Goal: Task Accomplishment & Management: Complete application form

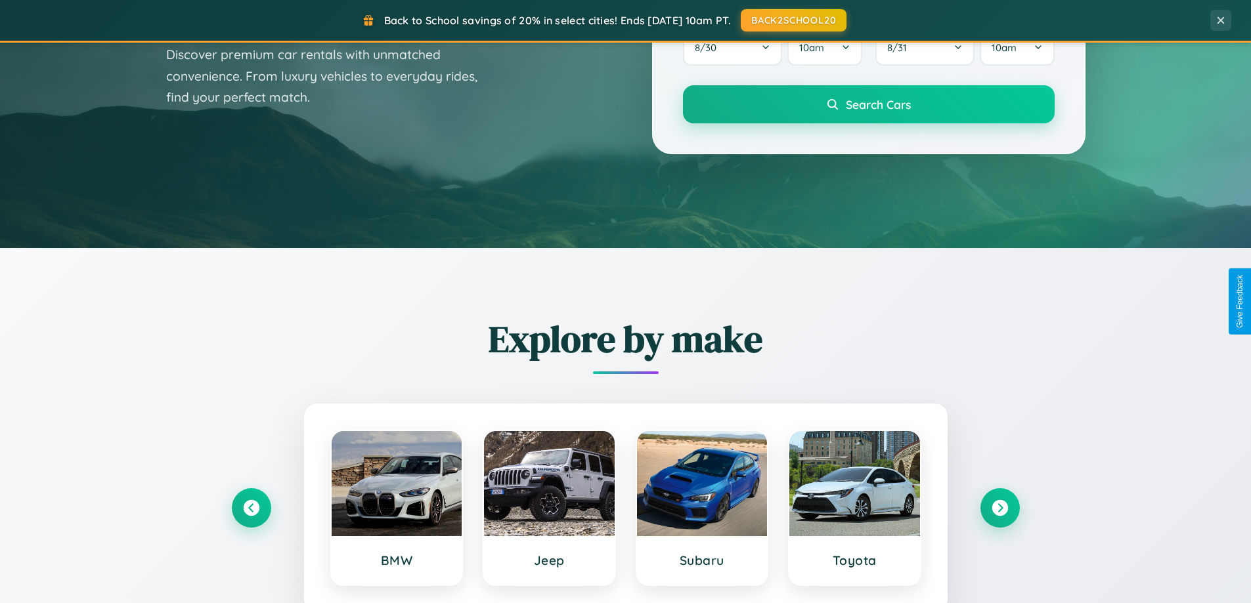
scroll to position [2526, 0]
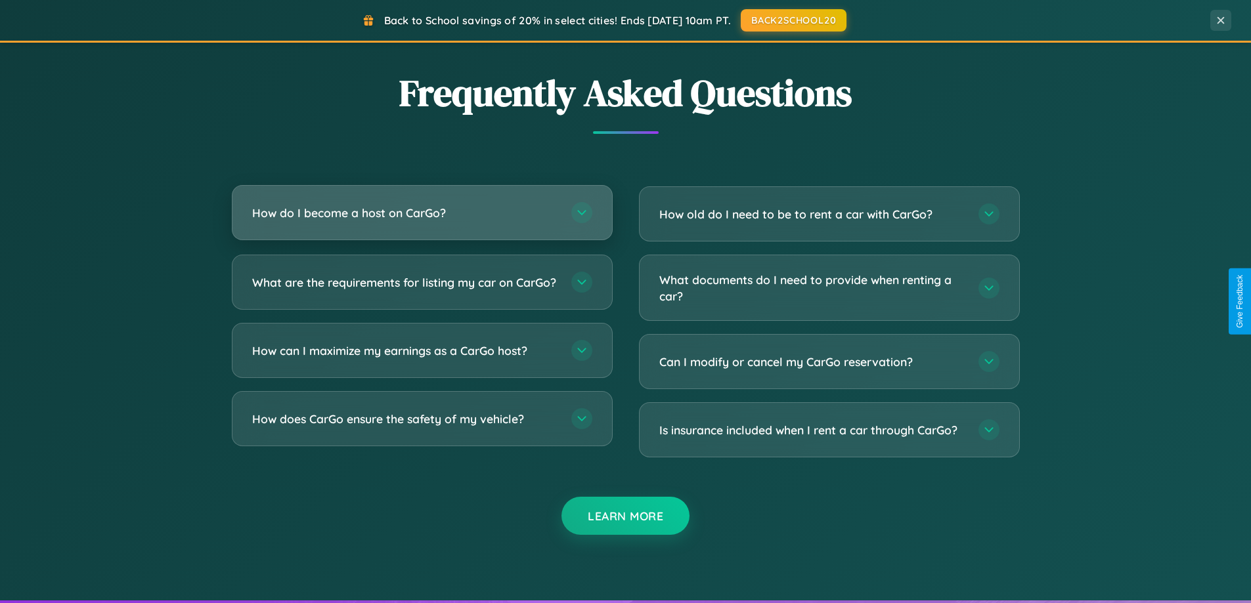
click at [421, 213] on h3 "How do I become a host on CarGo?" at bounding box center [405, 213] width 306 height 16
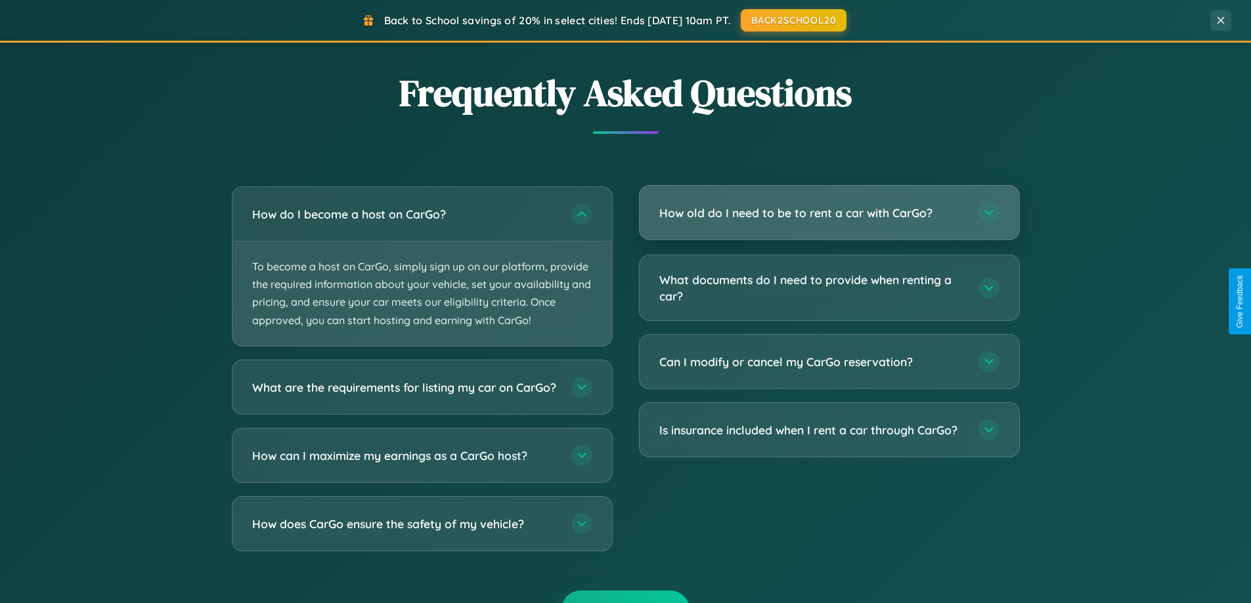
click at [829, 213] on h3 "How old do I need to be to rent a car with CarGo?" at bounding box center [812, 213] width 306 height 16
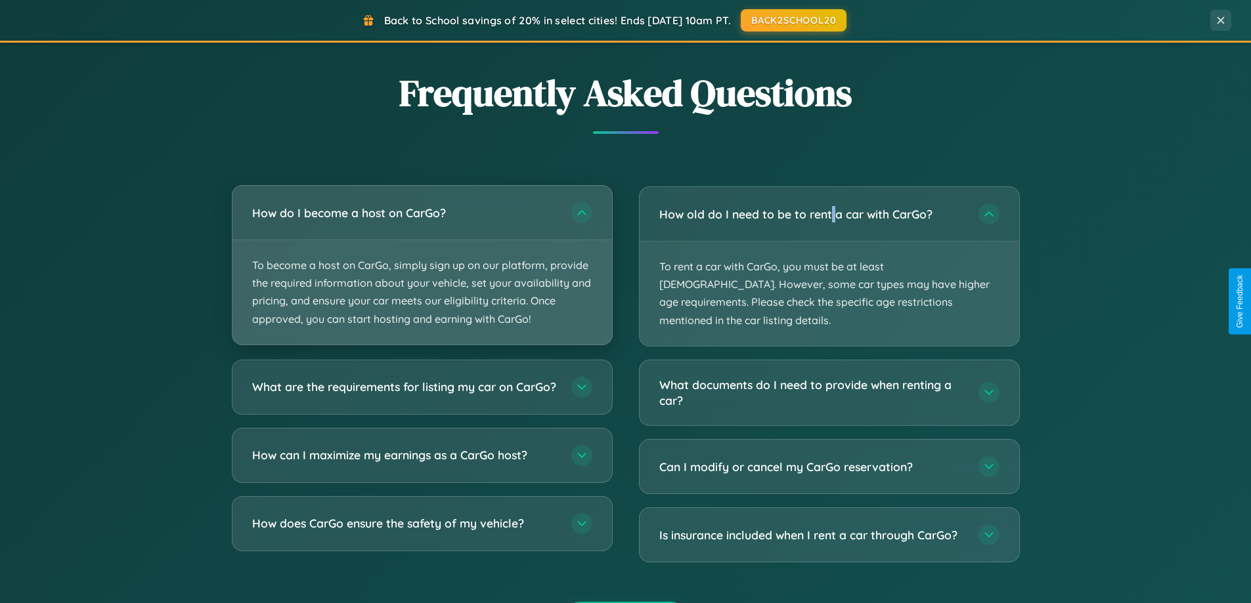
click at [421, 266] on p "To become a host on CarGo, simply sign up on our platform, provide the required…" at bounding box center [421, 292] width 379 height 104
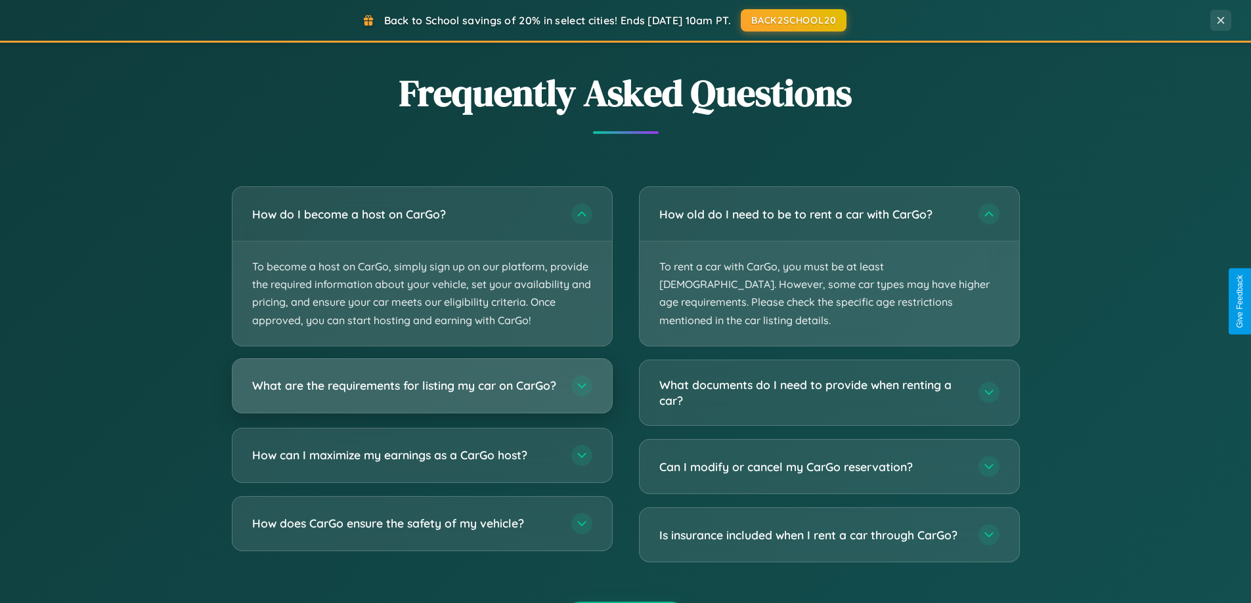
click at [421, 392] on h3 "What are the requirements for listing my car on CarGo?" at bounding box center [405, 385] width 306 height 16
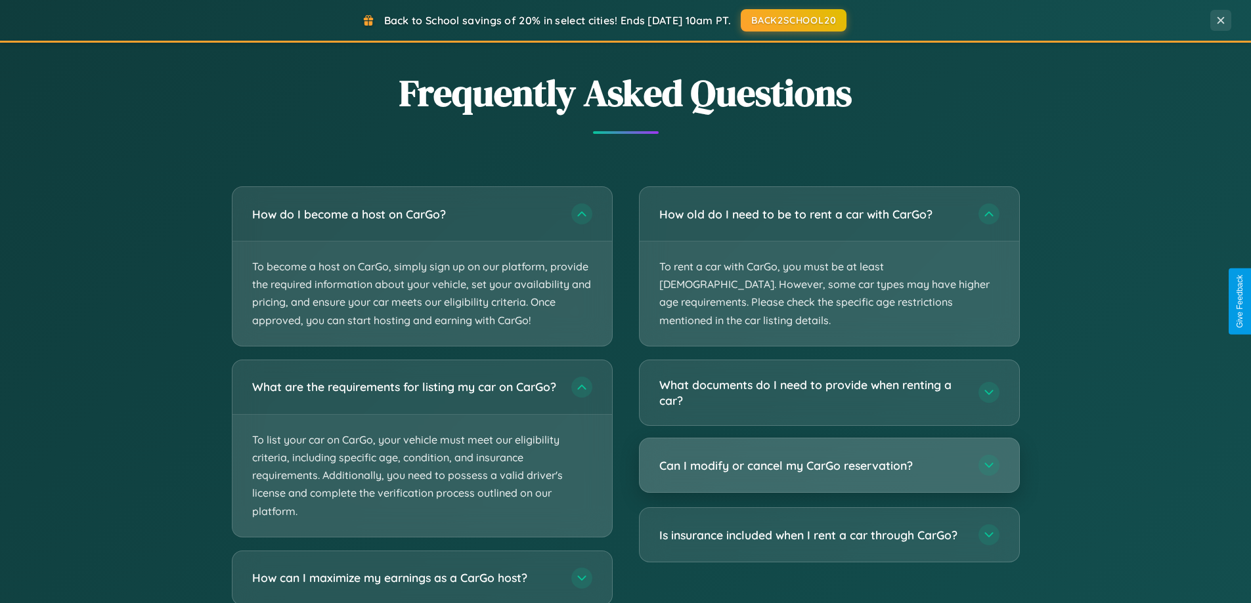
click at [829, 458] on h3 "Can I modify or cancel my CarGo reservation?" at bounding box center [812, 466] width 306 height 16
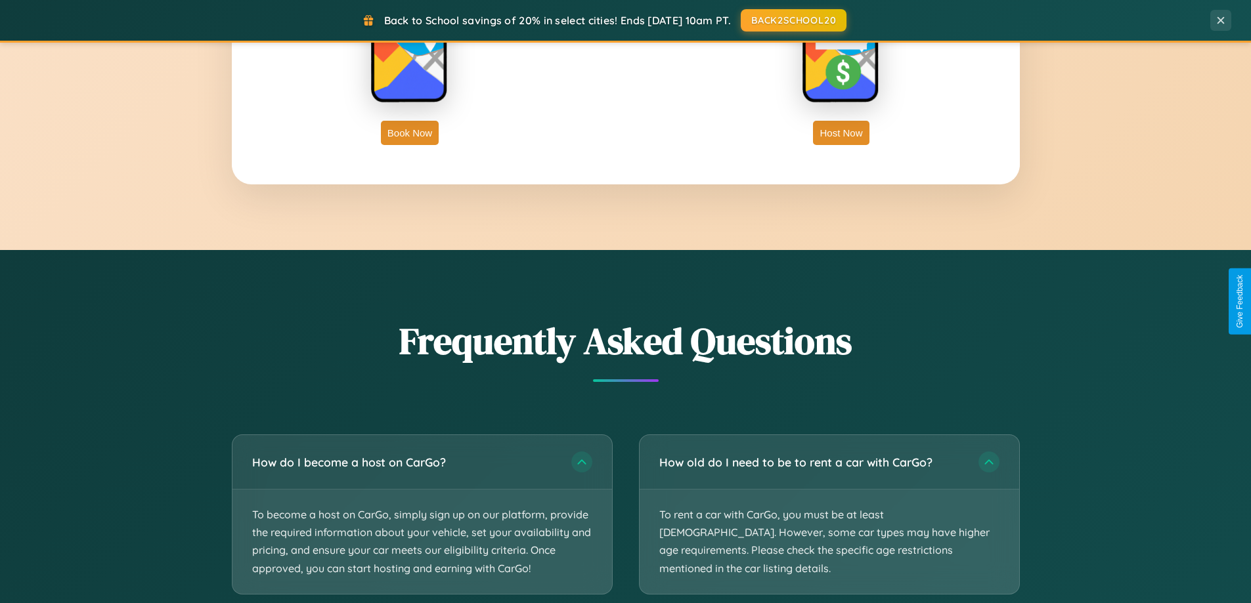
scroll to position [2109, 0]
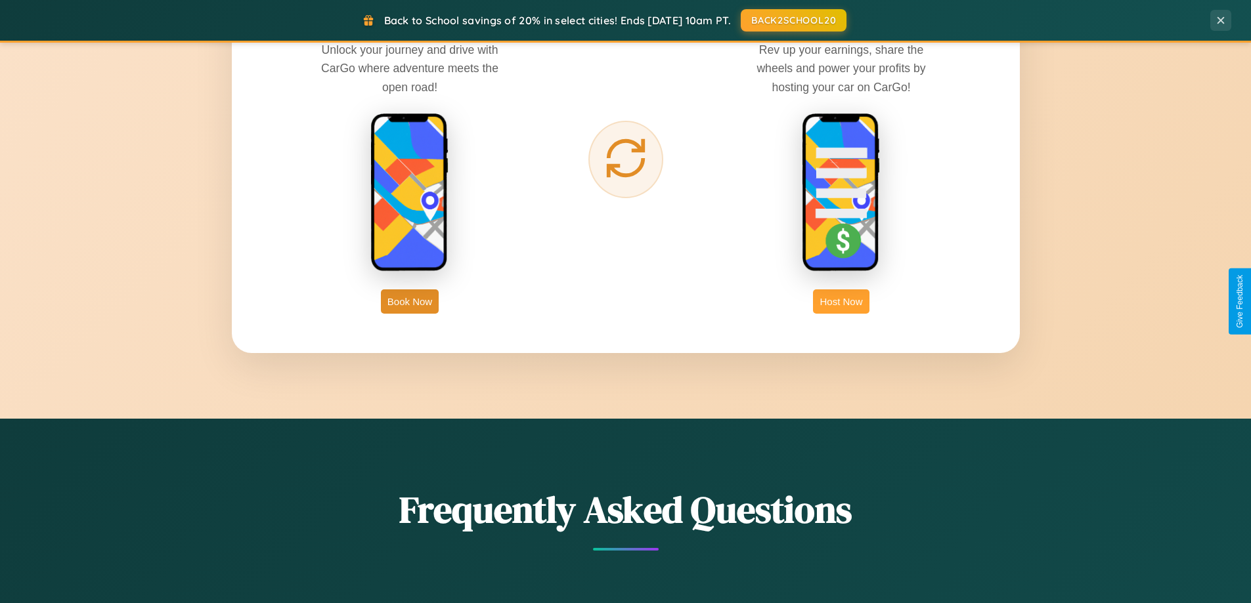
click at [841, 301] on button "Host Now" at bounding box center [841, 302] width 56 height 24
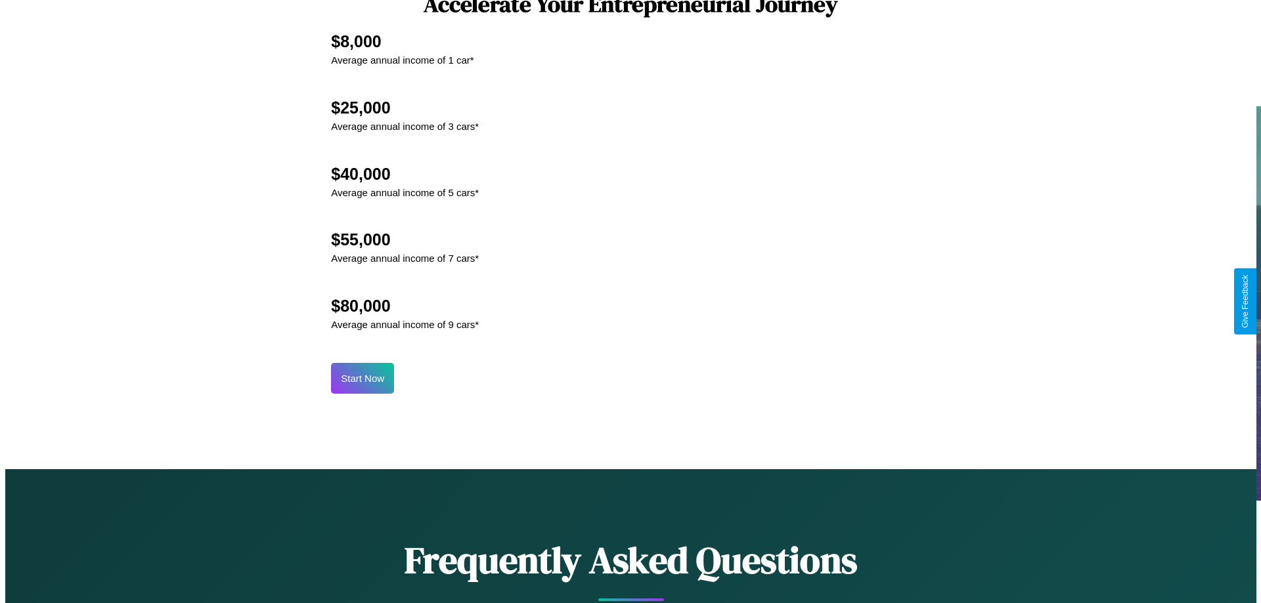
scroll to position [1369, 0]
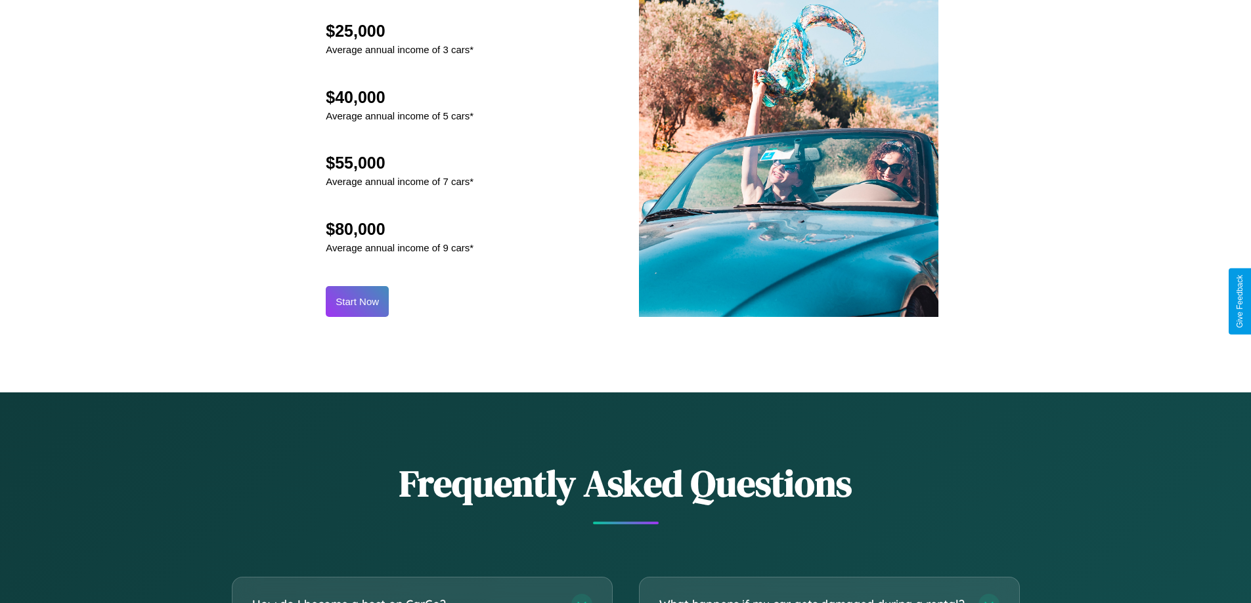
click at [357, 301] on button "Start Now" at bounding box center [357, 301] width 63 height 31
